Goal: Information Seeking & Learning: Learn about a topic

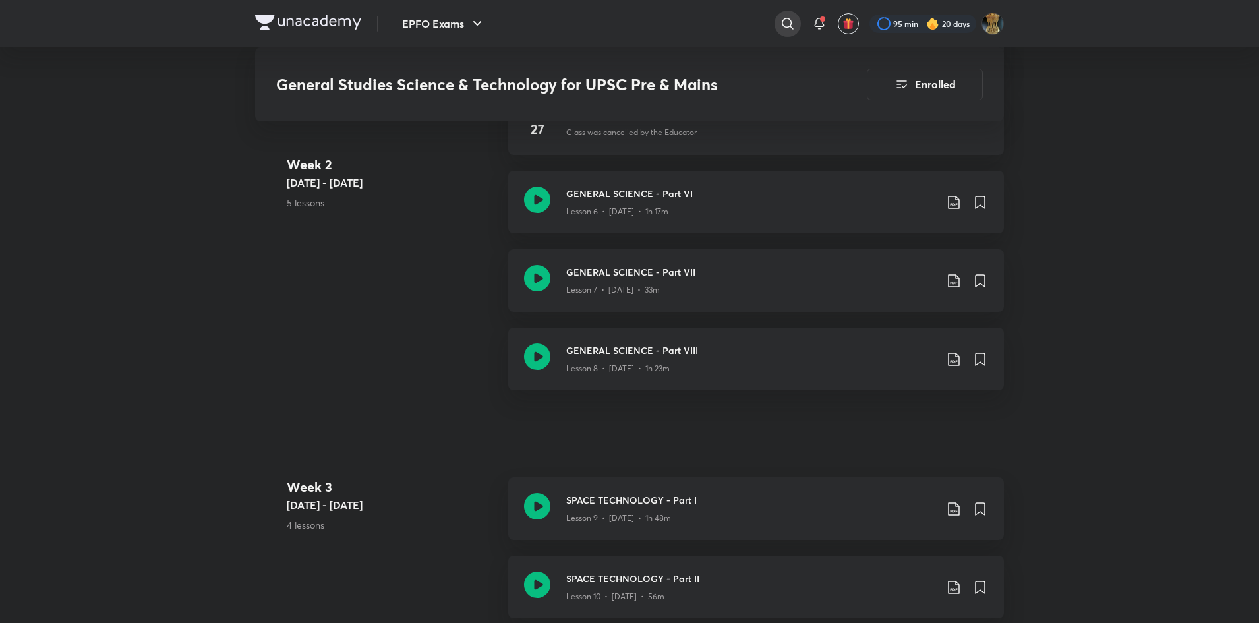
click at [789, 24] on icon at bounding box center [788, 24] width 16 height 16
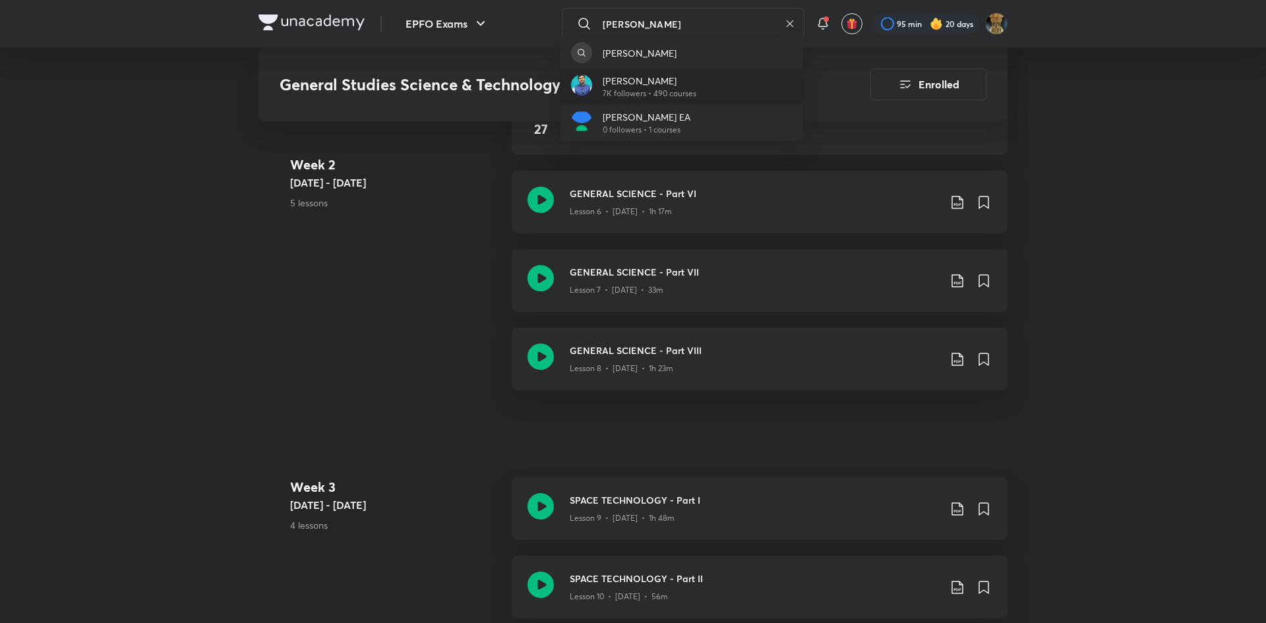
type input "[PERSON_NAME]"
click at [646, 82] on p "[PERSON_NAME]" at bounding box center [649, 81] width 94 height 14
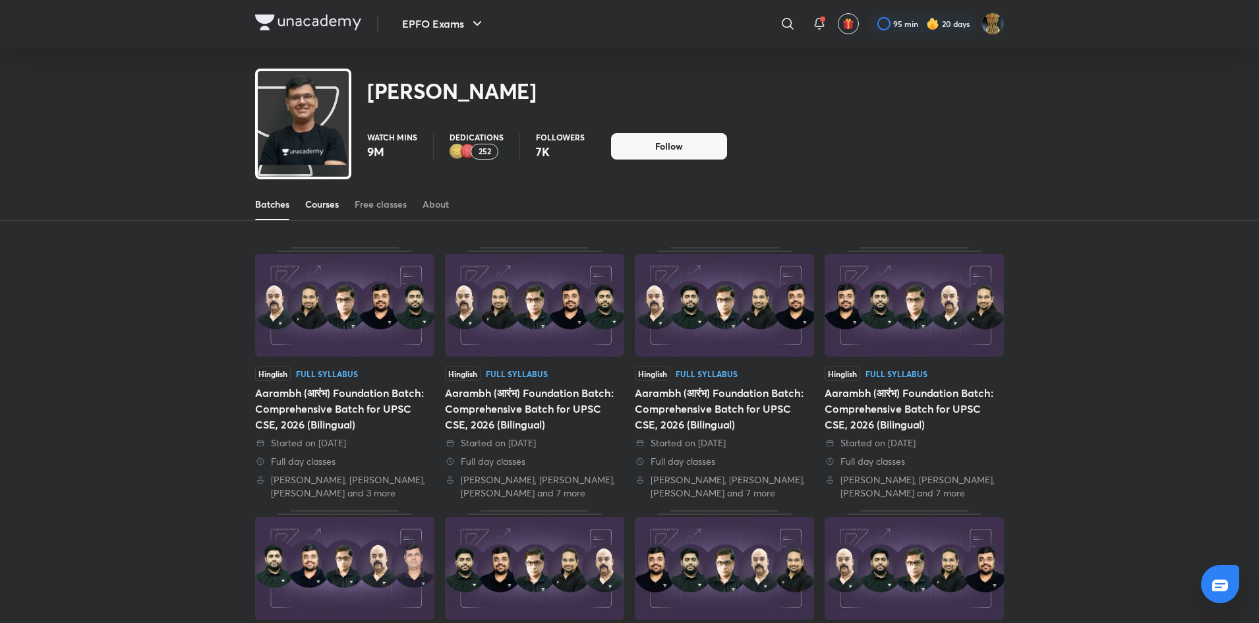
click at [332, 204] on div "Courses" at bounding box center [322, 204] width 34 height 13
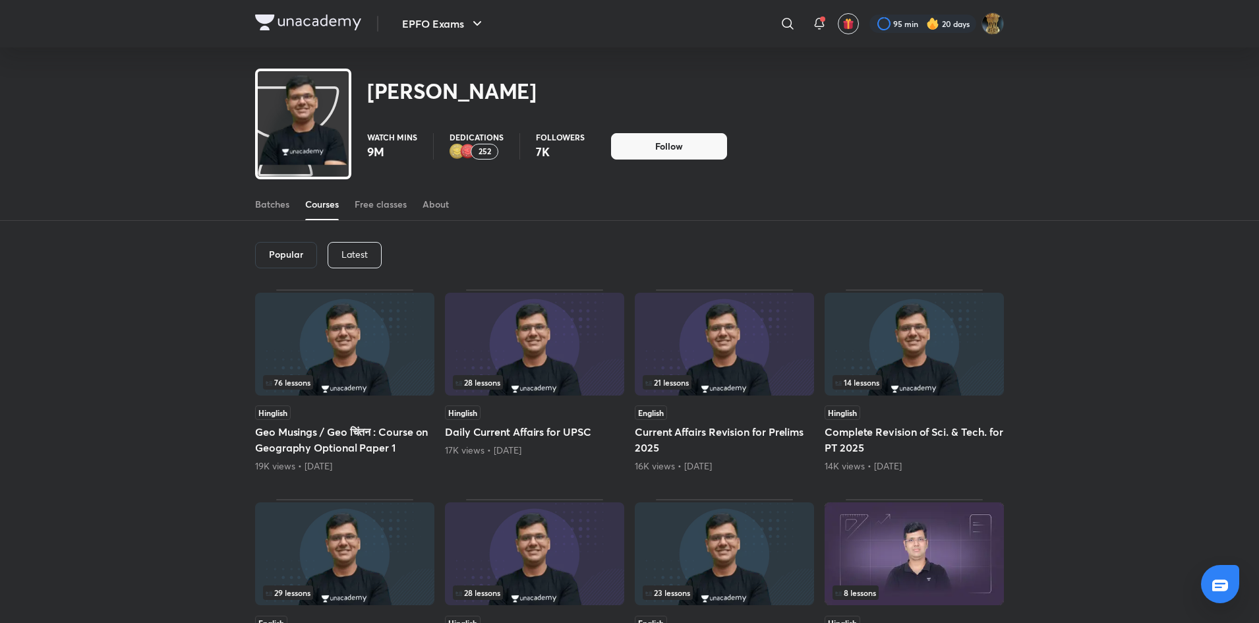
click at [361, 258] on p "Latest" at bounding box center [354, 254] width 26 height 11
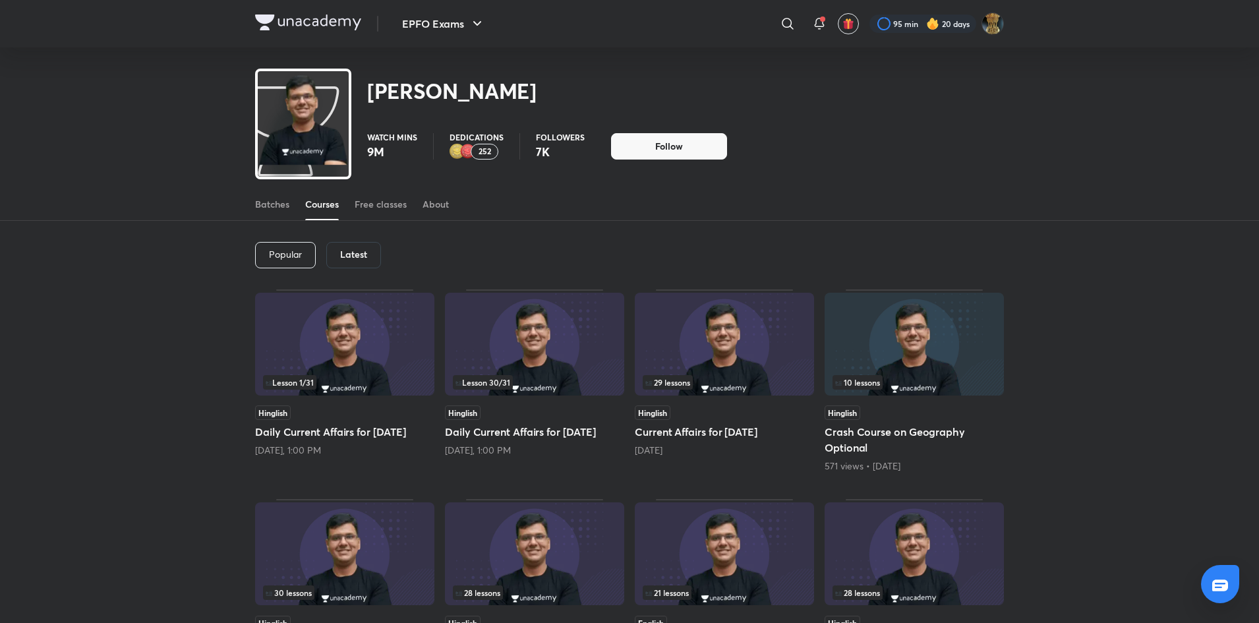
click at [372, 343] on img at bounding box center [344, 344] width 179 height 103
click at [509, 386] on span "Lesson 30 / 31" at bounding box center [482, 382] width 55 height 8
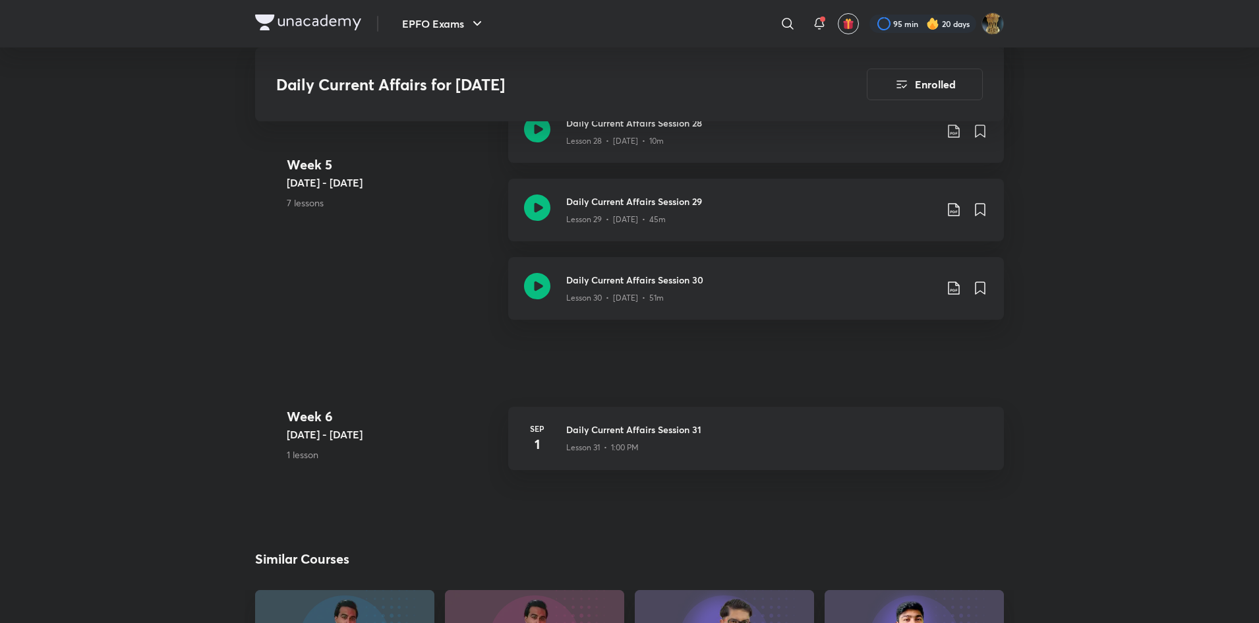
scroll to position [3178, 0]
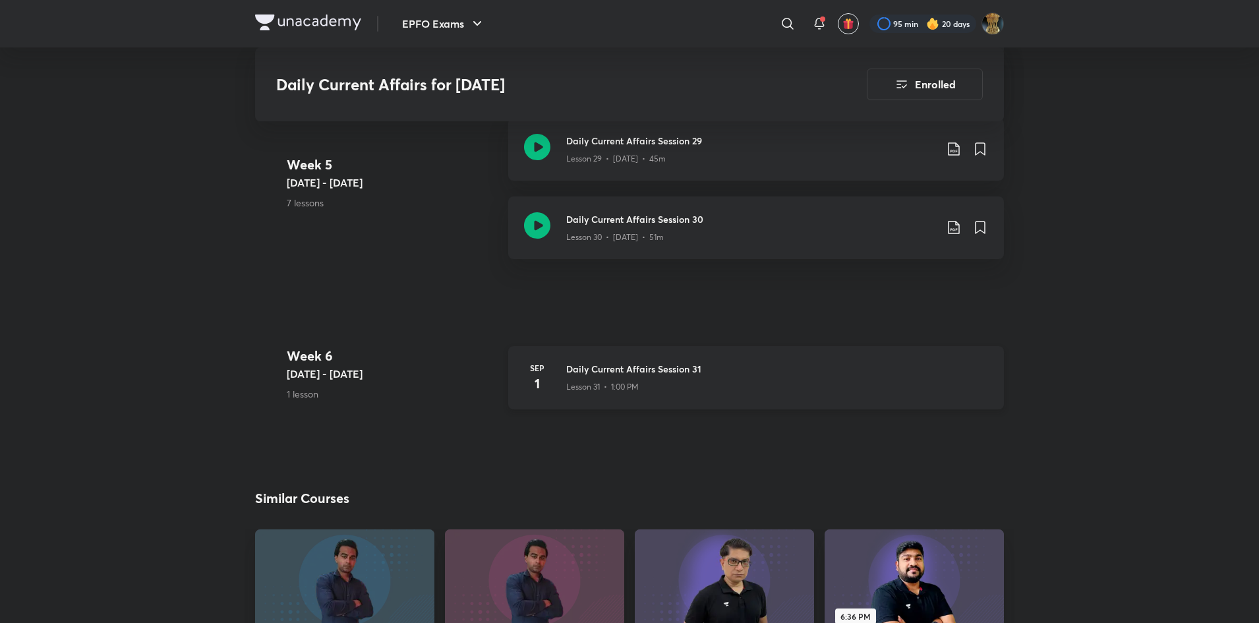
click at [701, 393] on div "Daily Current Affairs Session 31 Lesson 31 • 1:00 PM" at bounding box center [777, 378] width 422 height 32
